Goal: Obtain resource: Obtain resource

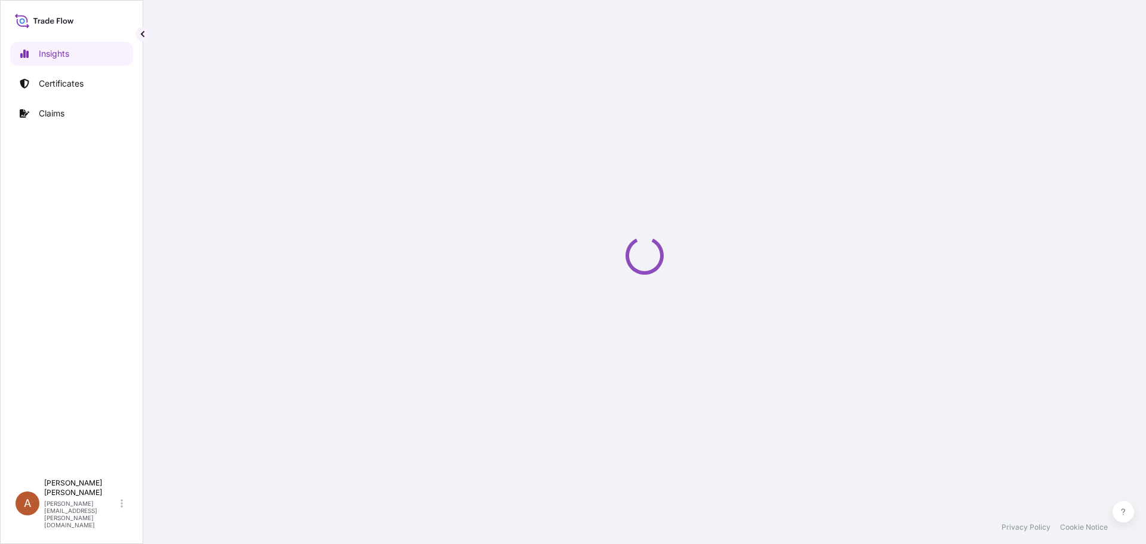
select select "2025"
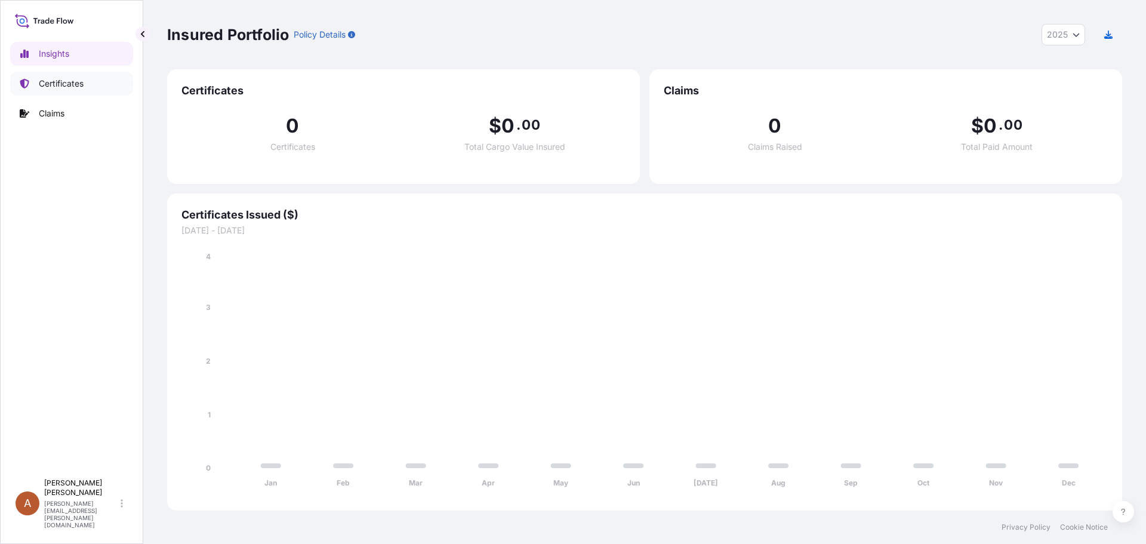
click at [72, 82] on p "Certificates" at bounding box center [61, 84] width 45 height 12
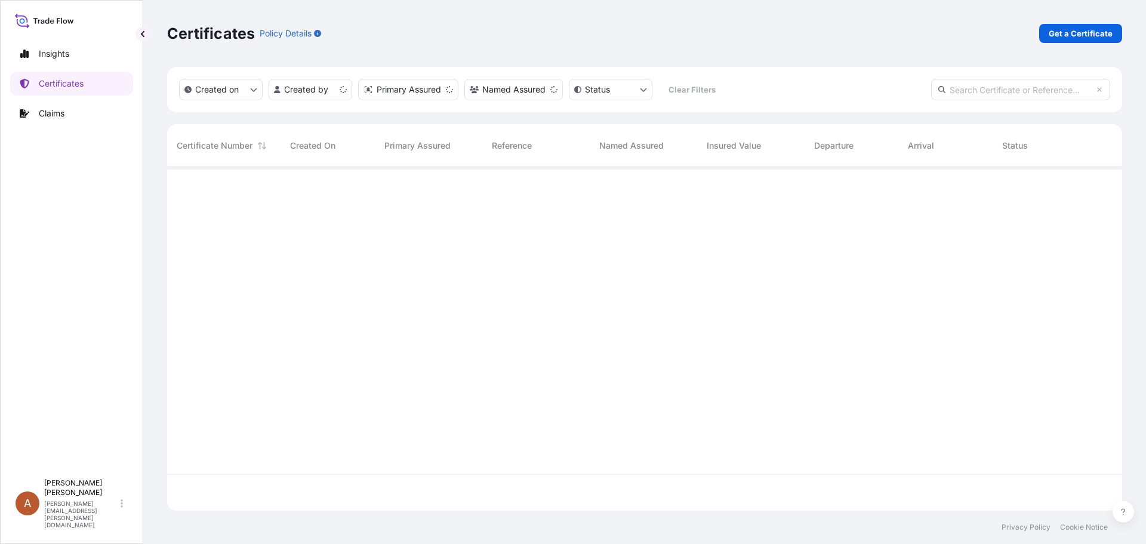
scroll to position [341, 946]
click at [1047, 42] on link "Get a Certificate" at bounding box center [1080, 33] width 83 height 19
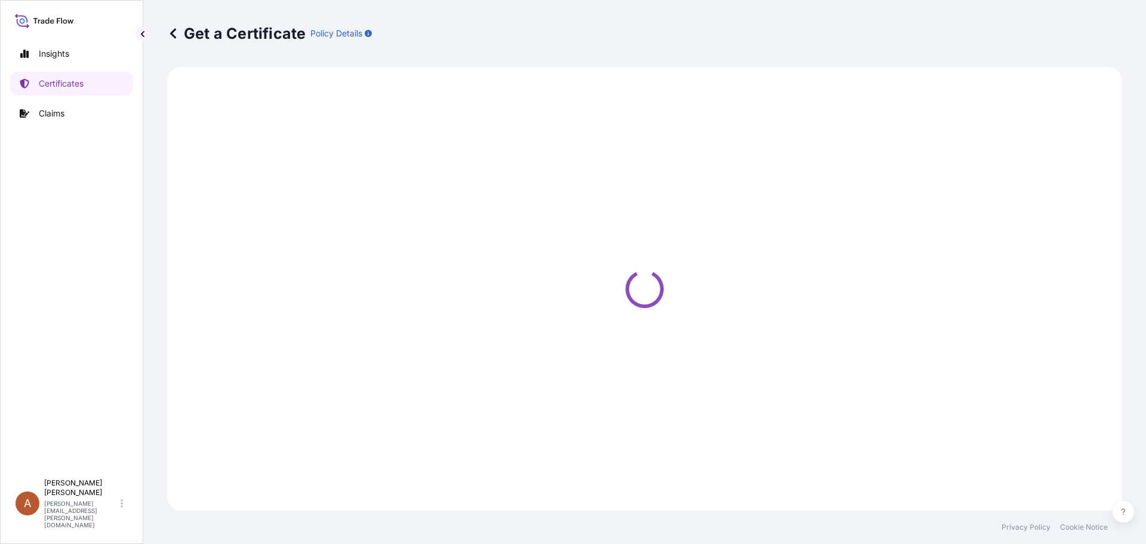
select select "Sea"
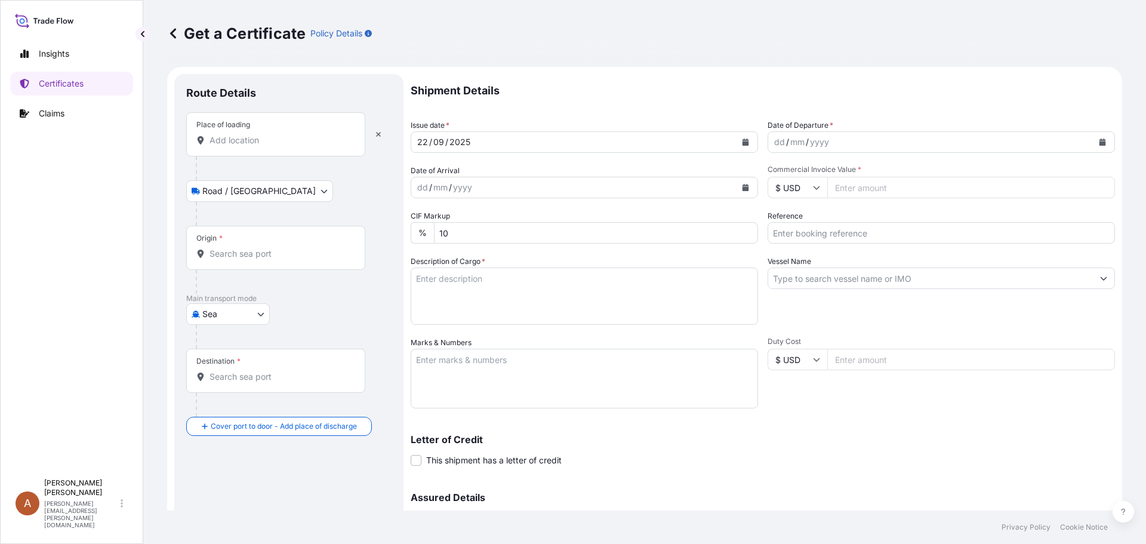
click at [214, 142] on input "Place of loading" at bounding box center [280, 140] width 141 height 12
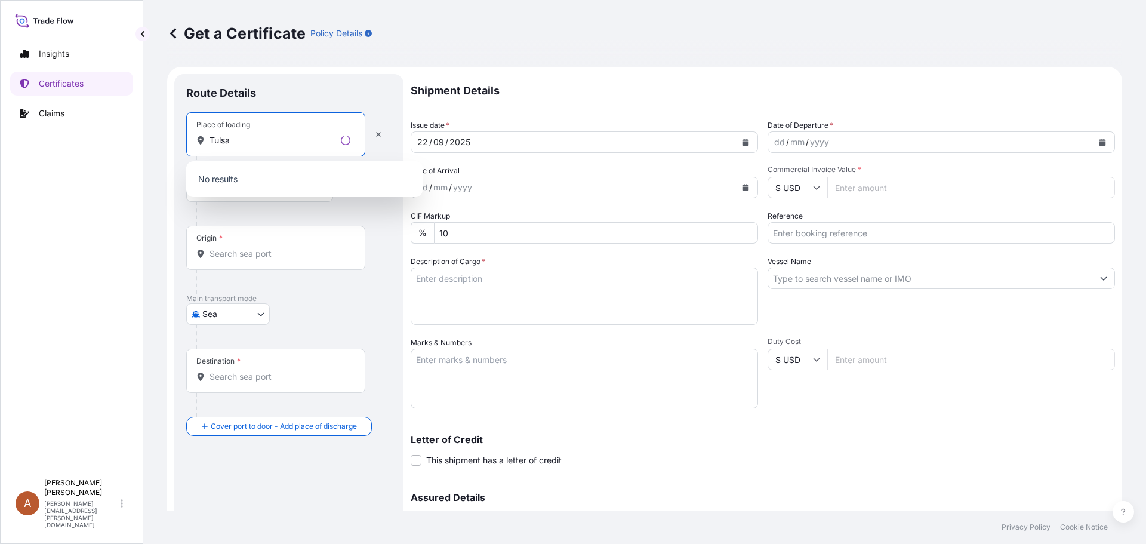
type input "Tulsa"
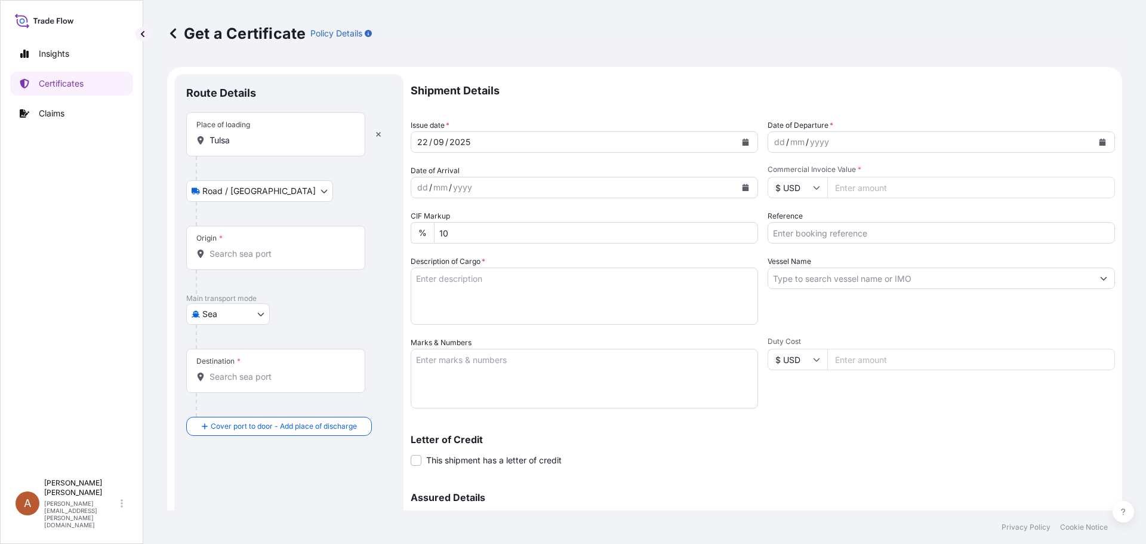
click at [247, 146] on div "Place of loading [GEOGRAPHIC_DATA]" at bounding box center [275, 134] width 179 height 44
click at [247, 146] on input "Tulsa" at bounding box center [280, 140] width 141 height 12
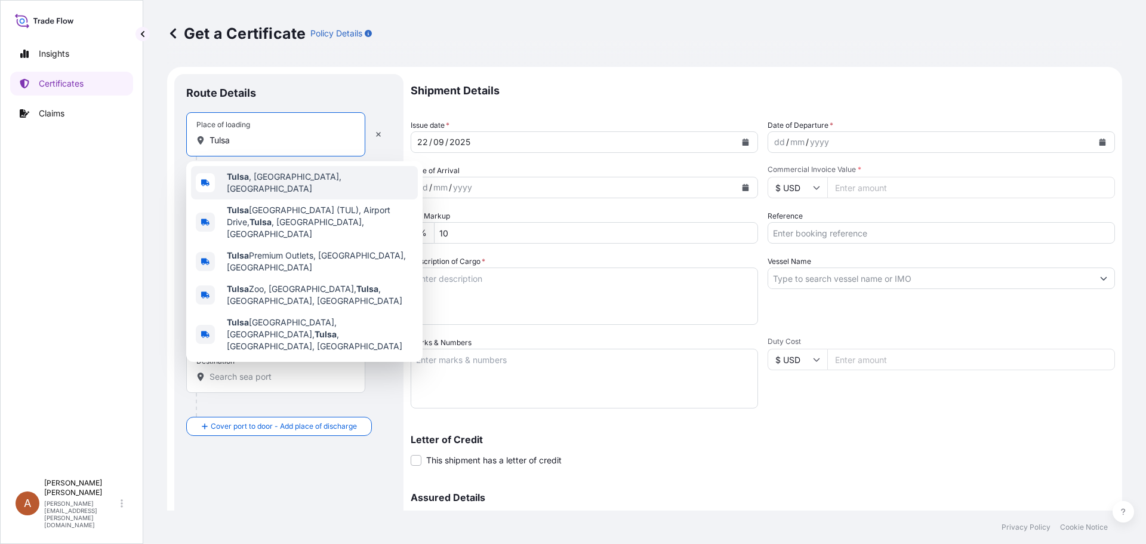
click at [273, 178] on span "[GEOGRAPHIC_DATA] , [GEOGRAPHIC_DATA], [GEOGRAPHIC_DATA]" at bounding box center [320, 183] width 186 height 24
type input "[GEOGRAPHIC_DATA], [GEOGRAPHIC_DATA], [GEOGRAPHIC_DATA]"
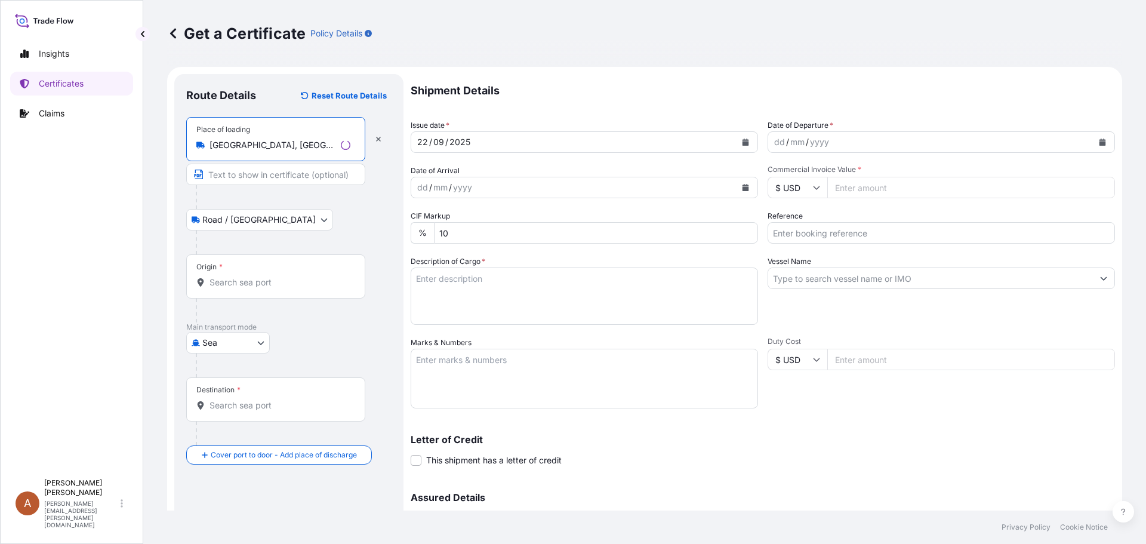
click at [220, 284] on input "Origin *" at bounding box center [280, 282] width 141 height 12
click at [224, 277] on input "Origin * Please select an origin" at bounding box center [280, 282] width 141 height 12
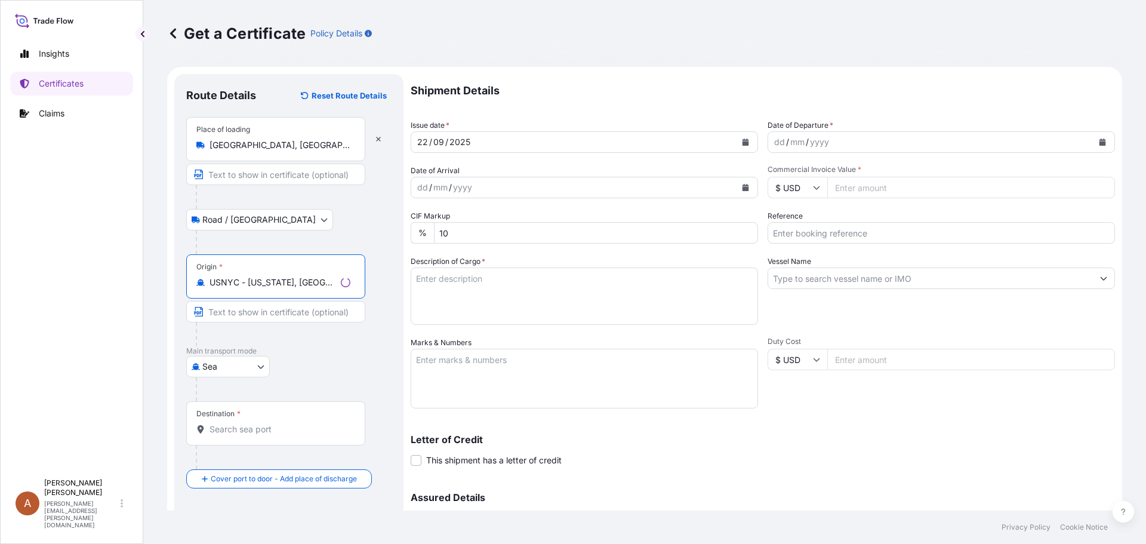
type input "USNYC - [US_STATE], [GEOGRAPHIC_DATA]"
click at [228, 430] on input "Destination *" at bounding box center [280, 429] width 141 height 12
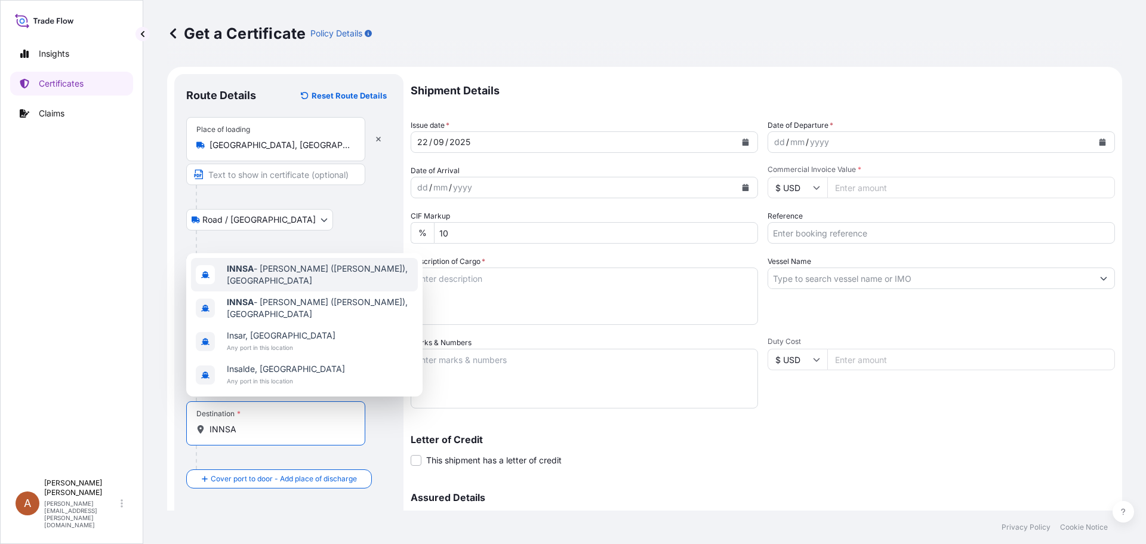
click at [244, 266] on b "INNSA" at bounding box center [240, 268] width 27 height 10
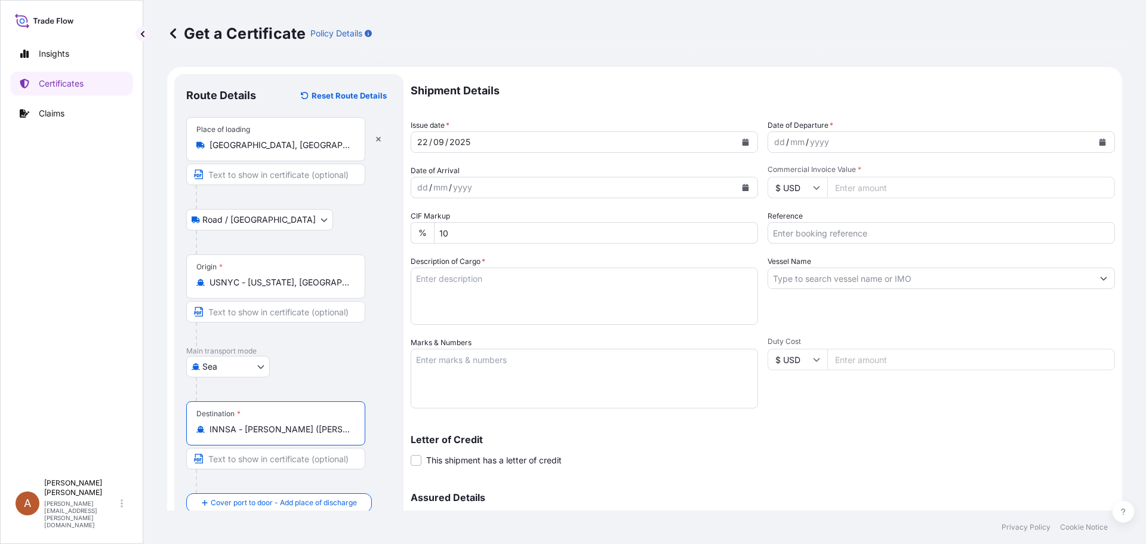
type input "INNSA - [PERSON_NAME] ([PERSON_NAME]), [GEOGRAPHIC_DATA]"
click at [768, 140] on div "dd / mm / yyyy" at bounding box center [930, 141] width 325 height 21
click at [773, 140] on div "dd" at bounding box center [779, 142] width 13 height 14
click at [417, 185] on div "dd" at bounding box center [422, 187] width 13 height 14
click at [848, 182] on input "Commercial Invoice Value *" at bounding box center [972, 187] width 288 height 21
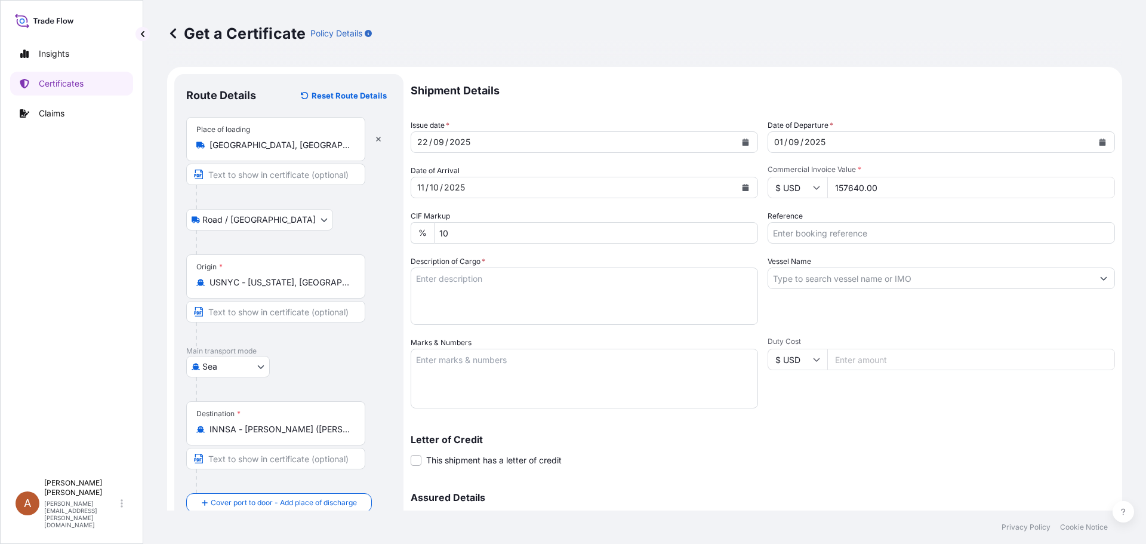
type input "157640.00"
click at [804, 229] on input "Reference" at bounding box center [941, 232] width 347 height 21
click at [807, 238] on input "SCVG0" at bounding box center [941, 232] width 347 height 21
type input "SCVG0115239 / 1030971"
click at [417, 276] on textarea "Description of Cargo *" at bounding box center [584, 295] width 347 height 57
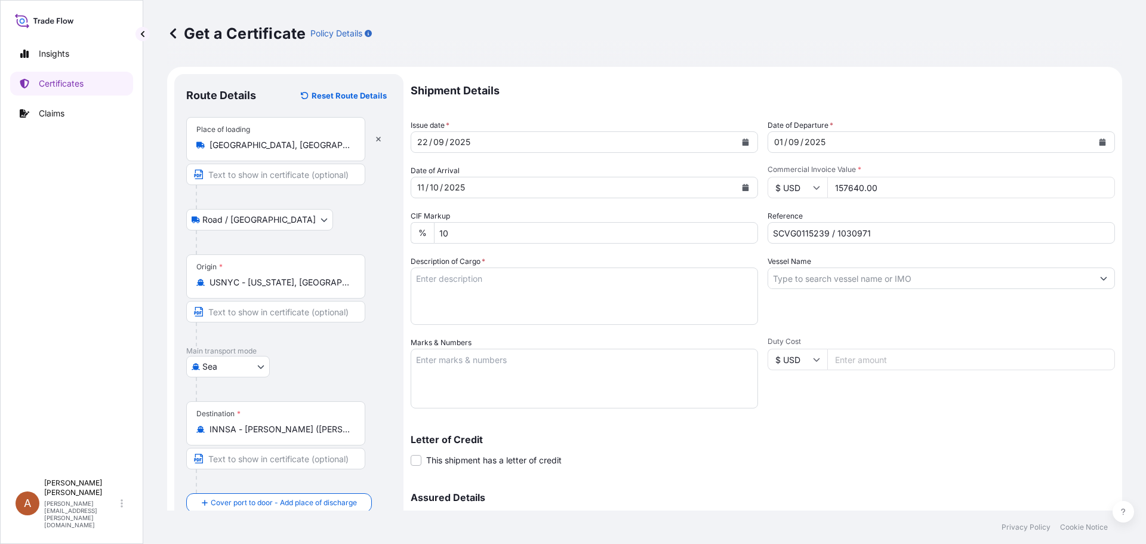
click at [449, 267] on label "Description of Cargo *" at bounding box center [448, 262] width 75 height 12
click at [449, 267] on textarea "Description of Cargo *" at bounding box center [584, 295] width 347 height 57
click at [449, 273] on textarea "Description of Cargo *" at bounding box center [584, 295] width 347 height 57
paste textarea "XANTURAL 75,XTL75,25KG,BAG IEC Code no. ABBCS3804K GSTIN No. 27ABBCS3804K1ZA PA…"
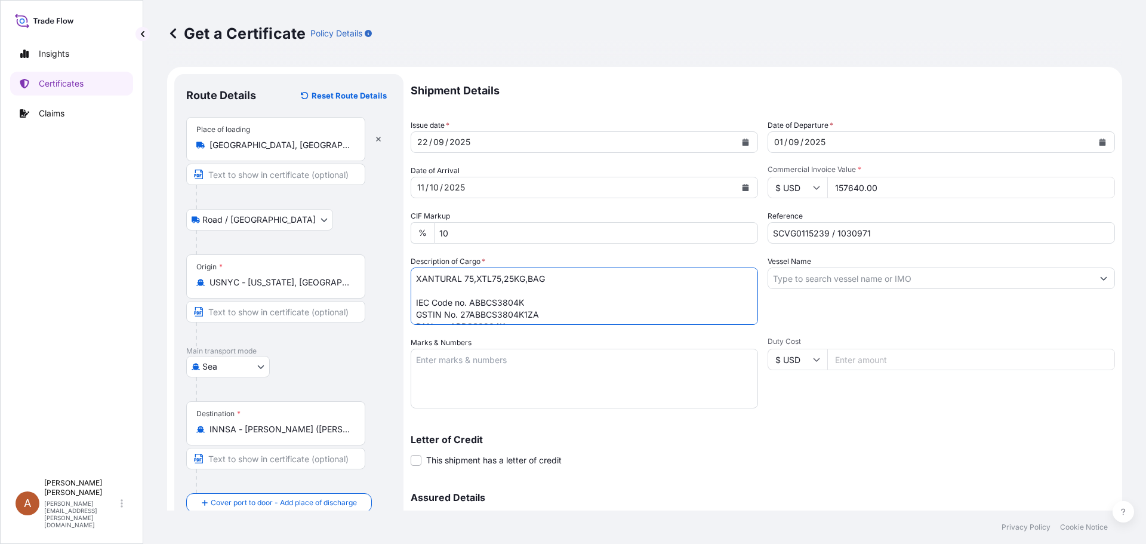
scroll to position [55, 0]
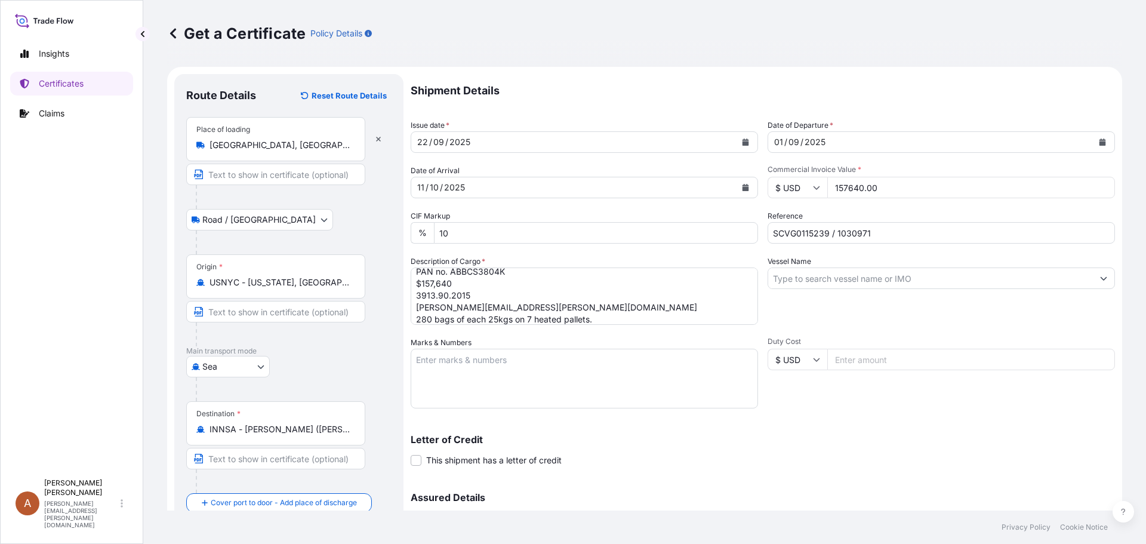
click at [597, 321] on textarea "XANTURAL 75,XTL75,25KG,BAG IEC Code no. ABBCS3804K GSTIN No. 27ABBCS3804K1ZA PA…" at bounding box center [584, 295] width 347 height 57
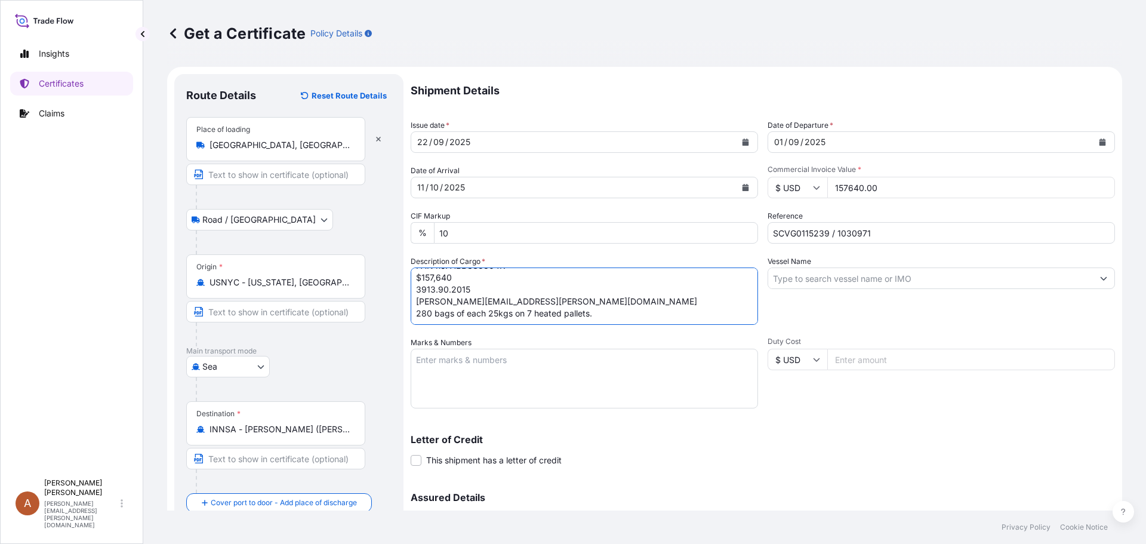
paste textarea "Vol: 1 x 20’ FCL from [GEOGRAPHIC_DATA] warehouse"
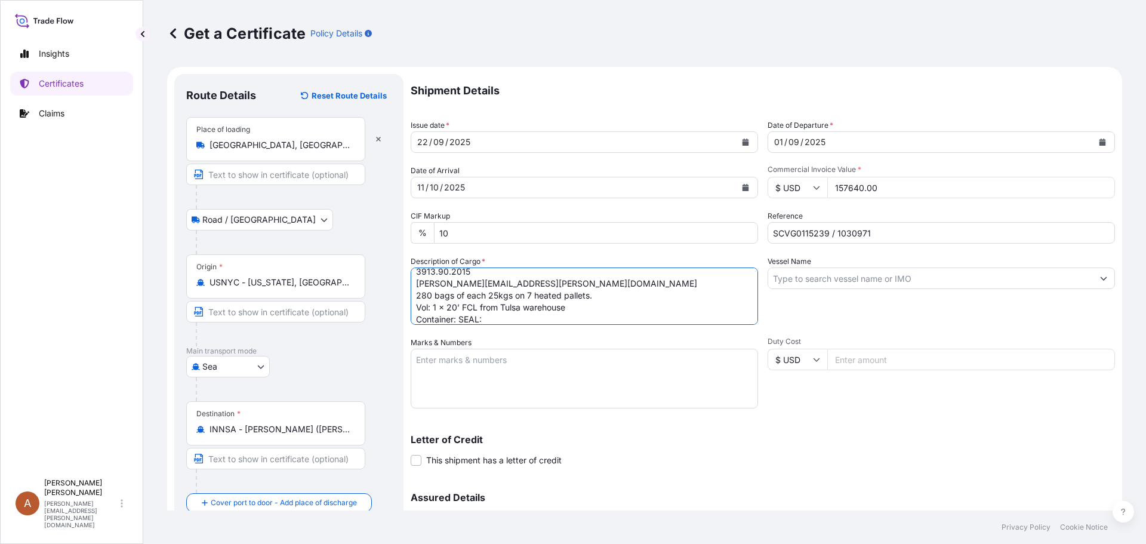
scroll to position [85, 0]
drag, startPoint x: 478, startPoint y: 318, endPoint x: 466, endPoint y: 315, distance: 12.8
click at [466, 315] on textarea "XANTURAL 75,XTL75,25KG,BAG IEC Code no. ABBCS3804K GSTIN No. 27ABBCS3804K1ZA PA…" at bounding box center [584, 295] width 347 height 57
drag, startPoint x: 459, startPoint y: 313, endPoint x: 513, endPoint y: 327, distance: 55.9
click at [459, 313] on textarea "XANTURAL 75,XTL75,25KG,BAG IEC Code no. ABBCS3804K GSTIN No. 27ABBCS3804K1ZA PA…" at bounding box center [584, 295] width 347 height 57
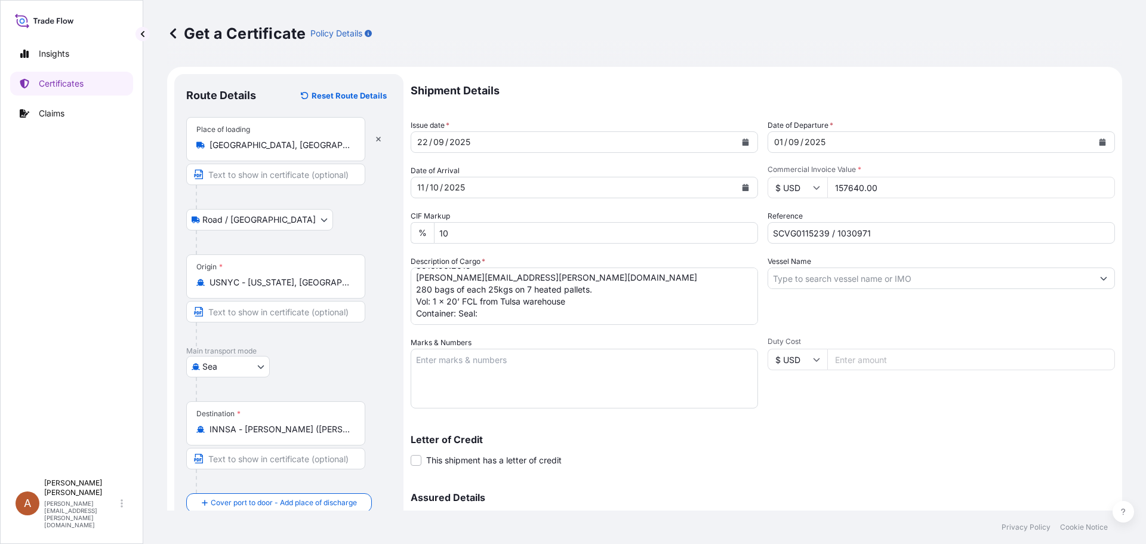
click at [458, 313] on textarea "XANTURAL 75,XTL75,25KG,BAG IEC Code no. ABBCS3804K GSTIN No. 27ABBCS3804K1ZA PA…" at bounding box center [584, 295] width 347 height 57
click at [551, 315] on textarea "XANTURAL 75,XTL75,25KG,BAG IEC Code no. ABBCS3804K GSTIN No. 27ABBCS3804K1ZA PA…" at bounding box center [584, 295] width 347 height 57
type textarea "XANTURAL 75,XTL75,25KG,BAG IEC Code no. ABBCS3804K GSTIN No. 27ABBCS3804K1ZA PA…"
click at [464, 359] on textarea "Marks & Numbers" at bounding box center [584, 379] width 347 height 60
click at [456, 372] on textarea "Marks & Numbers" at bounding box center [584, 379] width 347 height 60
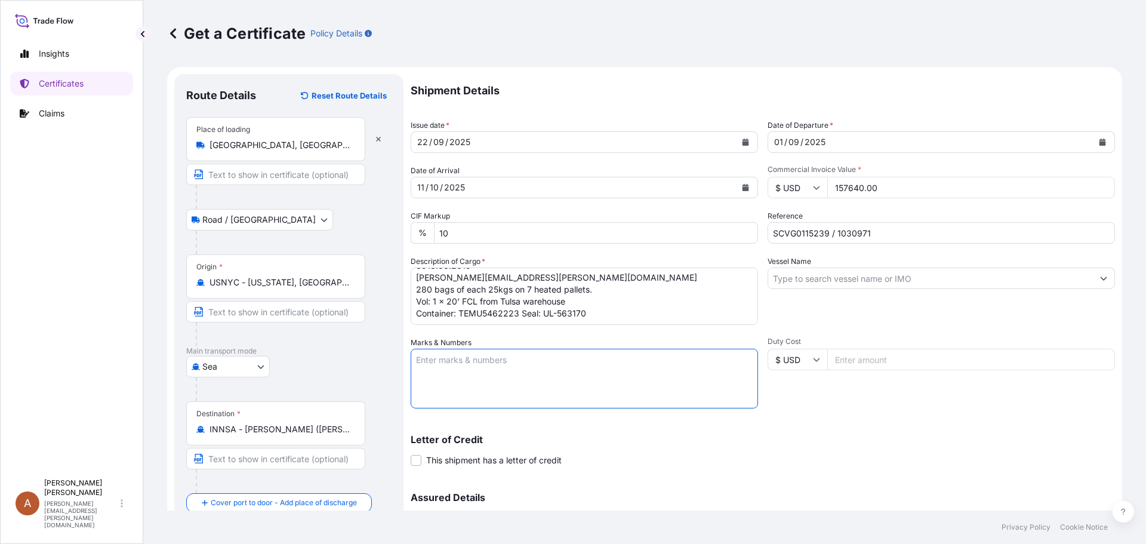
paste textarea "Signet 11201 OP [GEOGRAPHIC_DATA]"
type textarea "Signet 11201 OP [GEOGRAPHIC_DATA]"
click at [790, 276] on input "Vessel Name" at bounding box center [930, 277] width 325 height 21
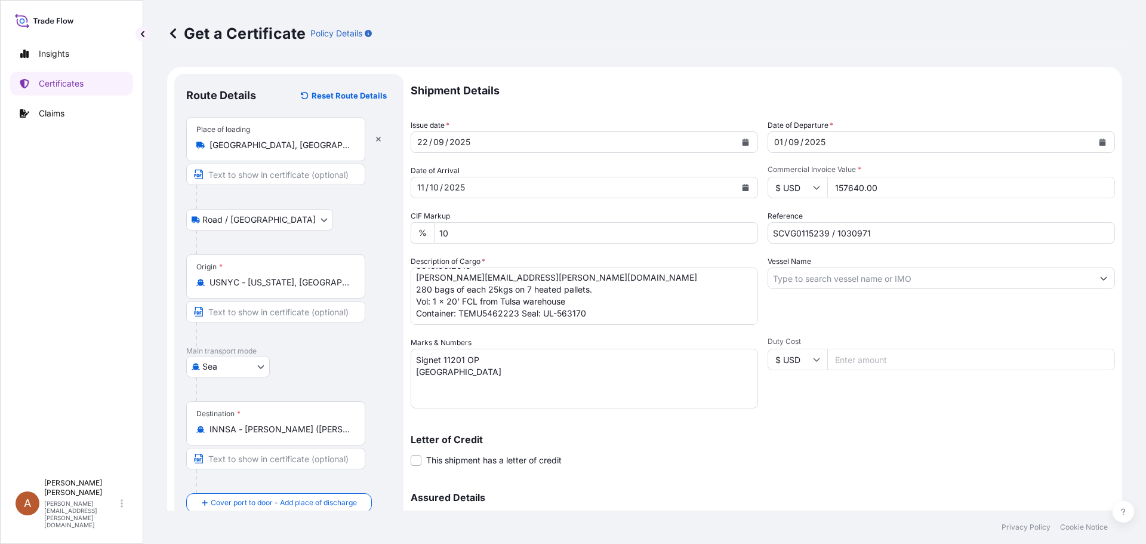
click at [790, 276] on input "Vessel Name" at bounding box center [930, 277] width 325 height 21
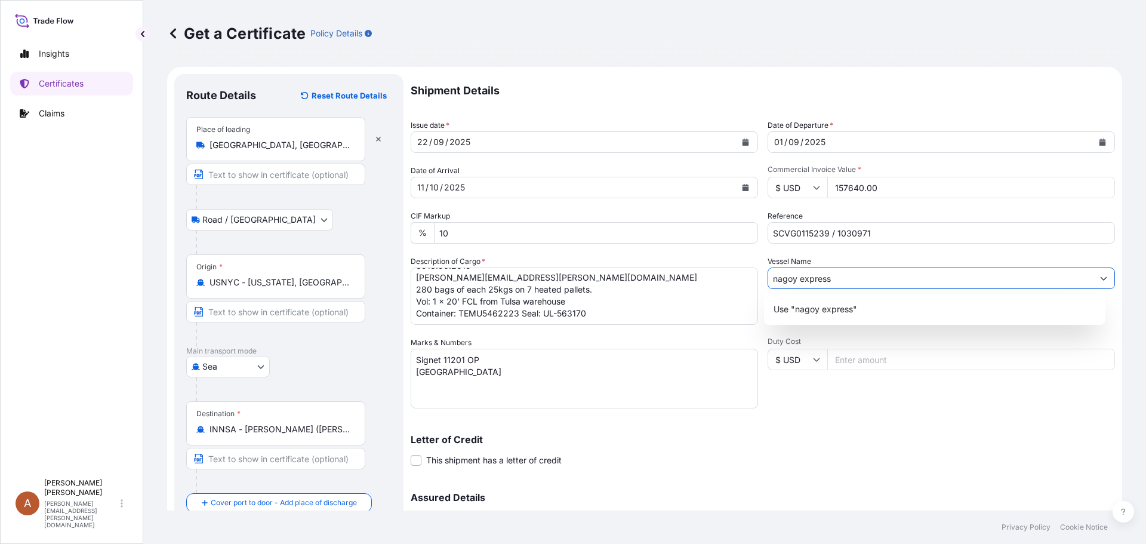
click at [791, 279] on input "nagoy express" at bounding box center [930, 277] width 325 height 21
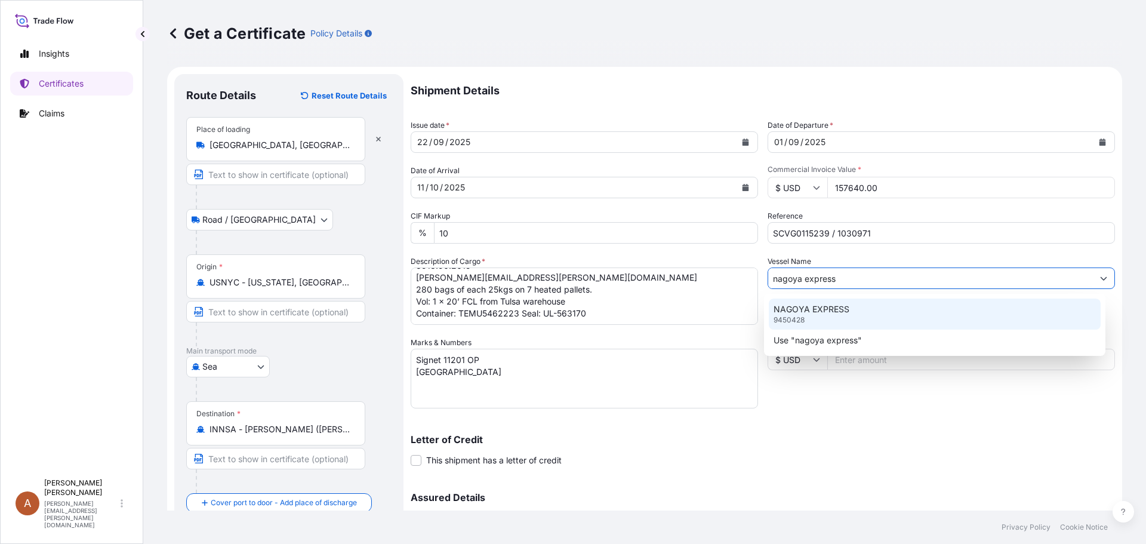
click at [814, 309] on p "NAGOYA EXPRESS" at bounding box center [812, 309] width 76 height 12
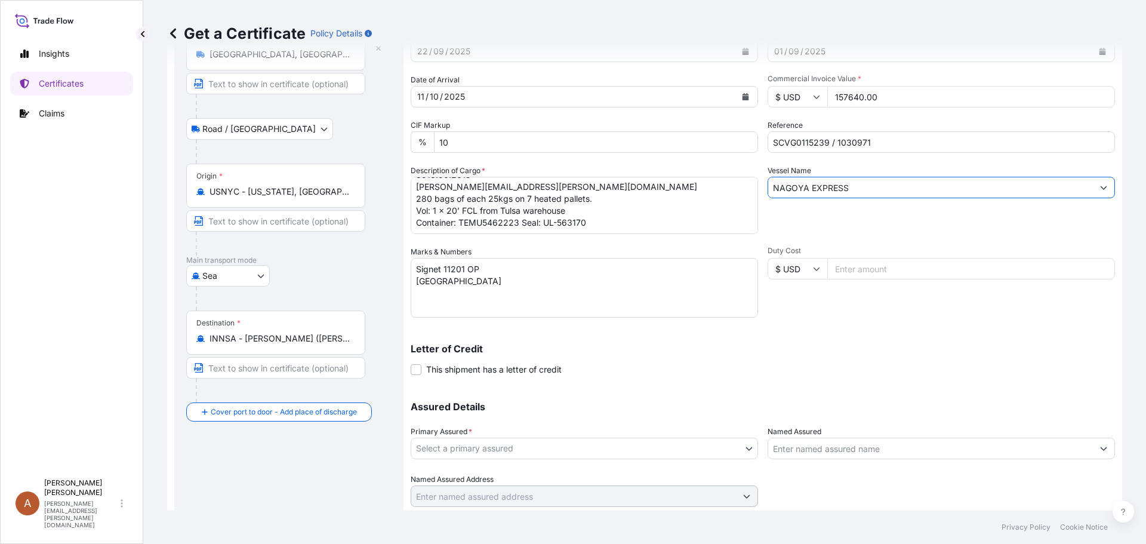
scroll to position [128, 0]
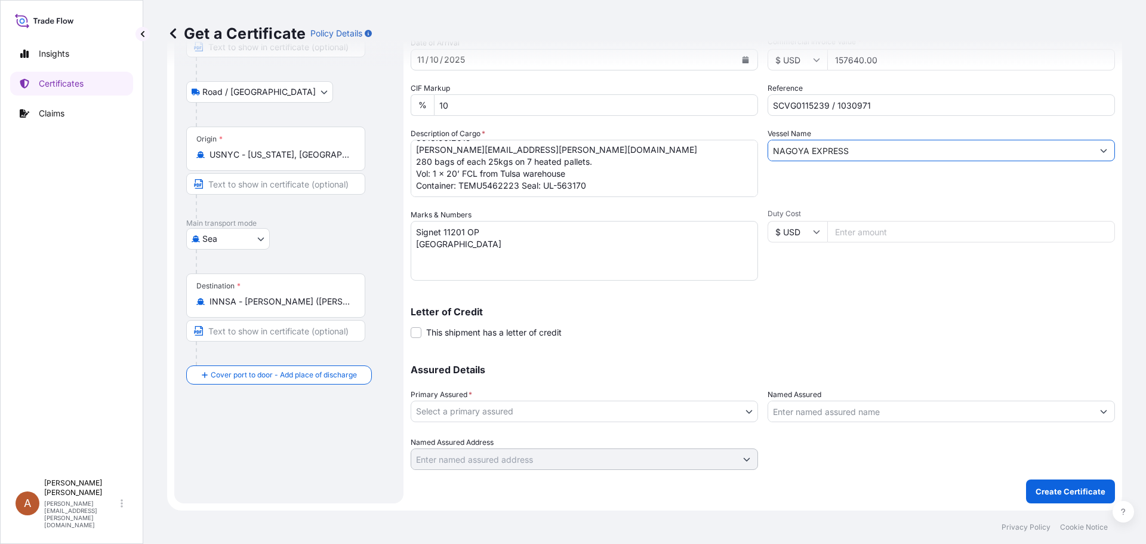
type input "NAGOYA EXPRESS"
click at [518, 407] on body "1 option available. 0 options available. 1 option available. 2 options availabl…" at bounding box center [573, 272] width 1146 height 544
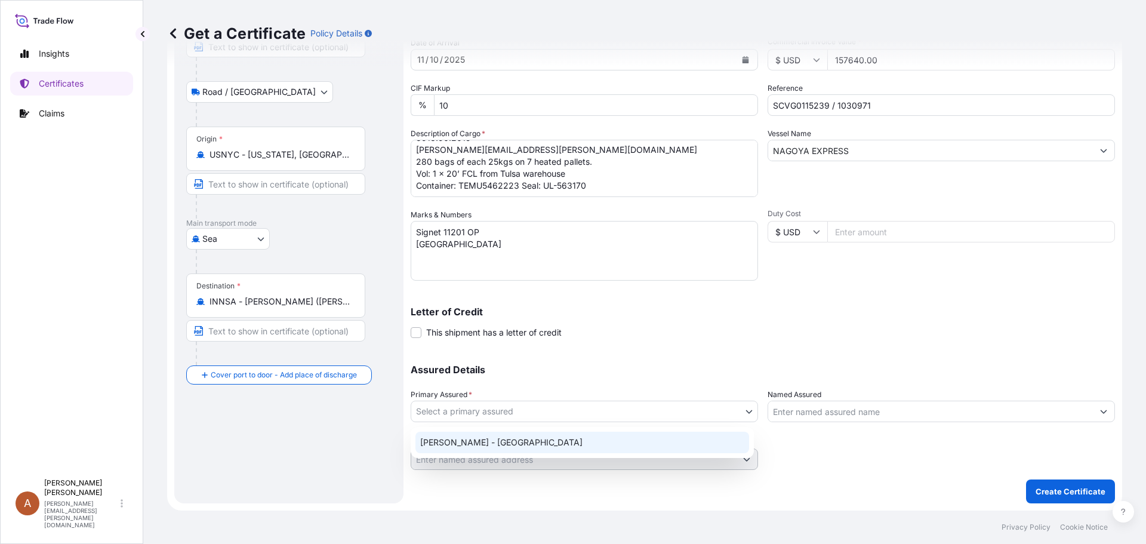
click at [457, 437] on div "[PERSON_NAME] - [GEOGRAPHIC_DATA]" at bounding box center [583, 442] width 334 height 21
select select "31650"
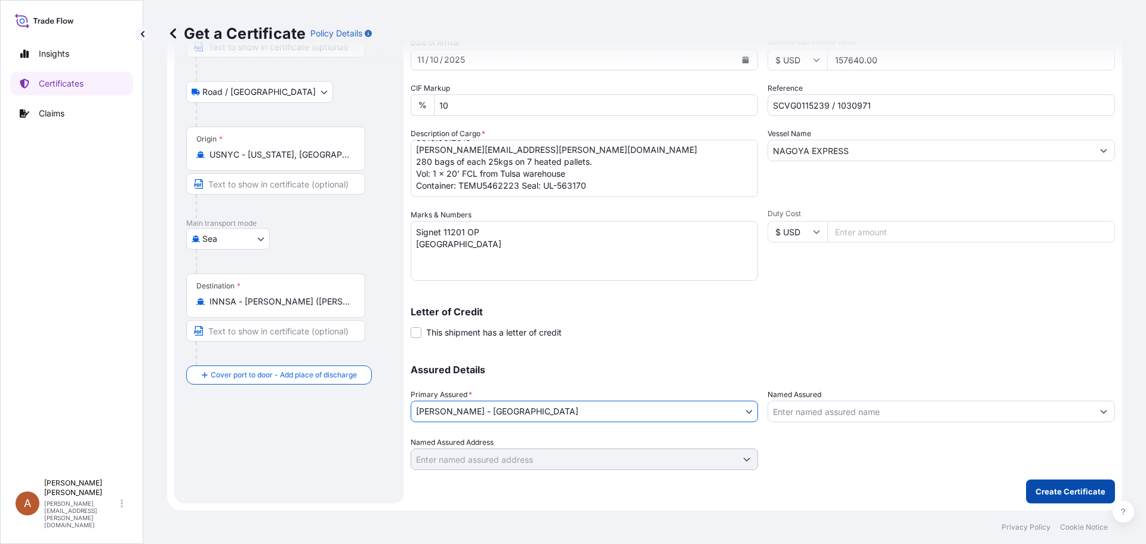
click at [1049, 493] on p "Create Certificate" at bounding box center [1071, 491] width 70 height 12
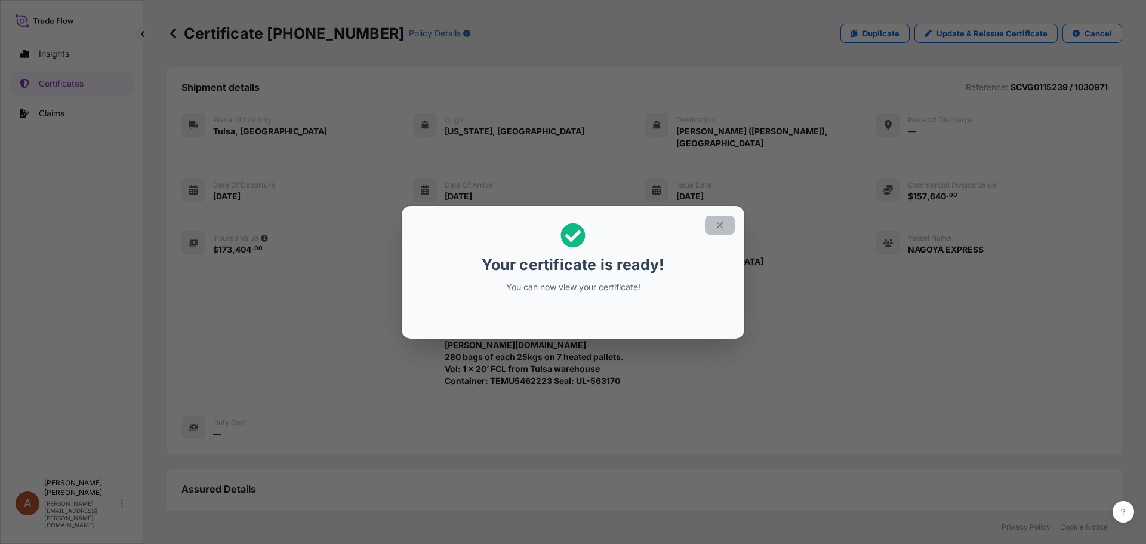
click at [724, 228] on icon "button" at bounding box center [720, 225] width 11 height 11
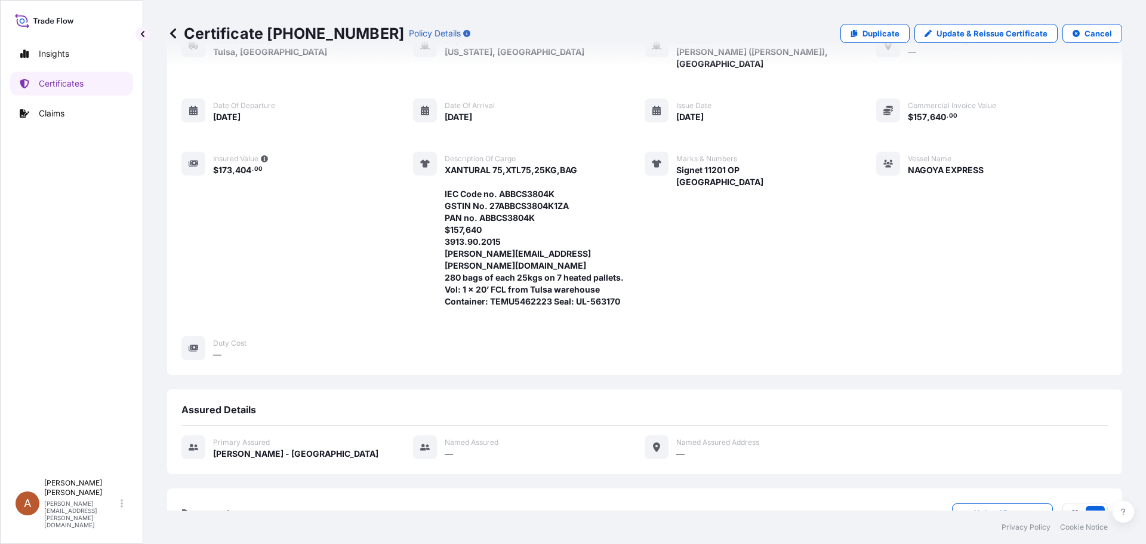
scroll to position [179, 0]
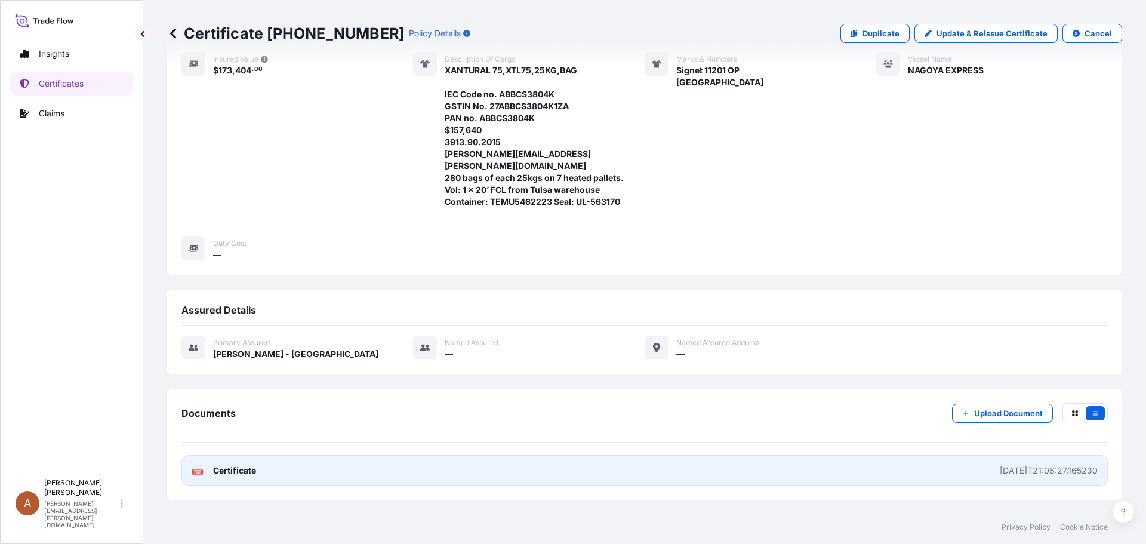
click at [196, 470] on text "PDF" at bounding box center [198, 472] width 8 height 4
